Goal: Information Seeking & Learning: Learn about a topic

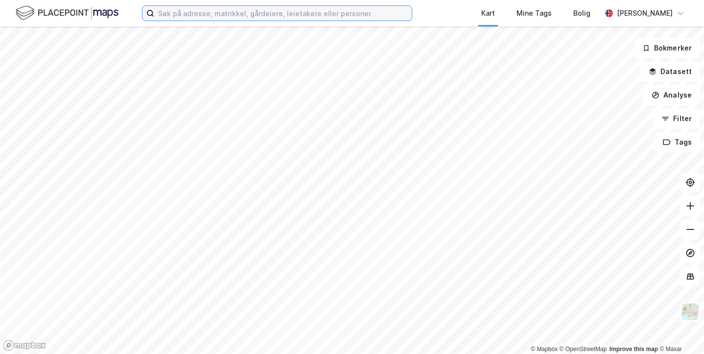
click at [215, 17] on input at bounding box center [283, 13] width 258 height 15
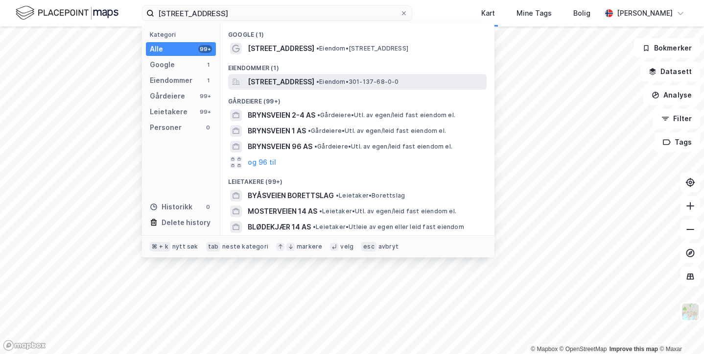
click at [278, 82] on span "[STREET_ADDRESS]" at bounding box center [281, 82] width 67 height 12
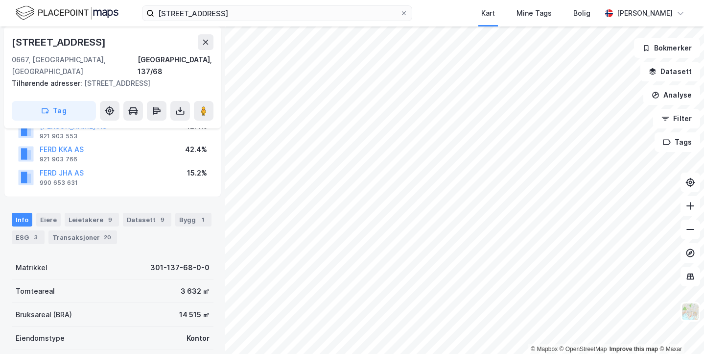
scroll to position [84, 0]
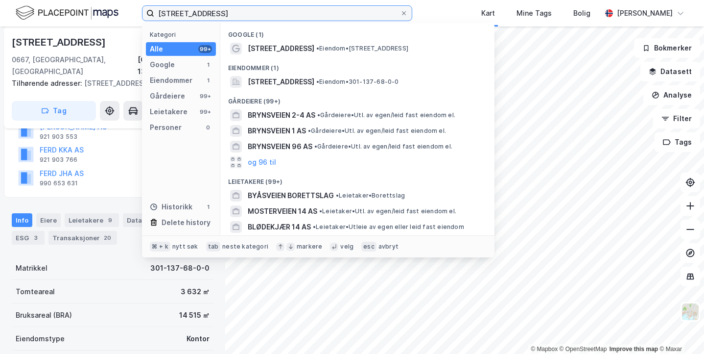
click at [179, 13] on input "[STREET_ADDRESS]" at bounding box center [277, 13] width 246 height 15
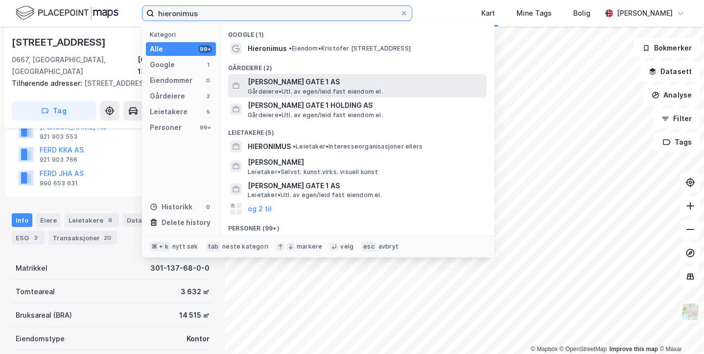
type input "hieronimus"
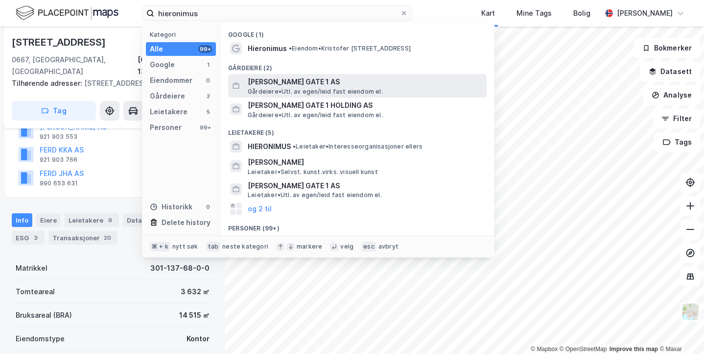
click at [255, 78] on span "[PERSON_NAME] GATE 1 AS" at bounding box center [365, 82] width 235 height 12
